Goal: Book appointment/travel/reservation

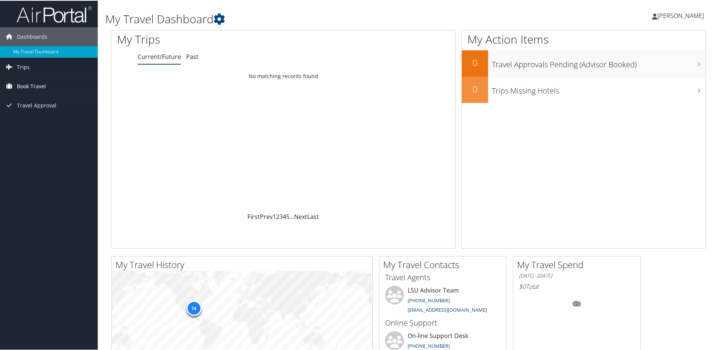
click at [30, 85] on span "Book Travel" at bounding box center [31, 85] width 29 height 19
click at [47, 111] on link "Book/Manage Online Trips" at bounding box center [49, 111] width 98 height 11
